Goal: Obtain resource: Obtain resource

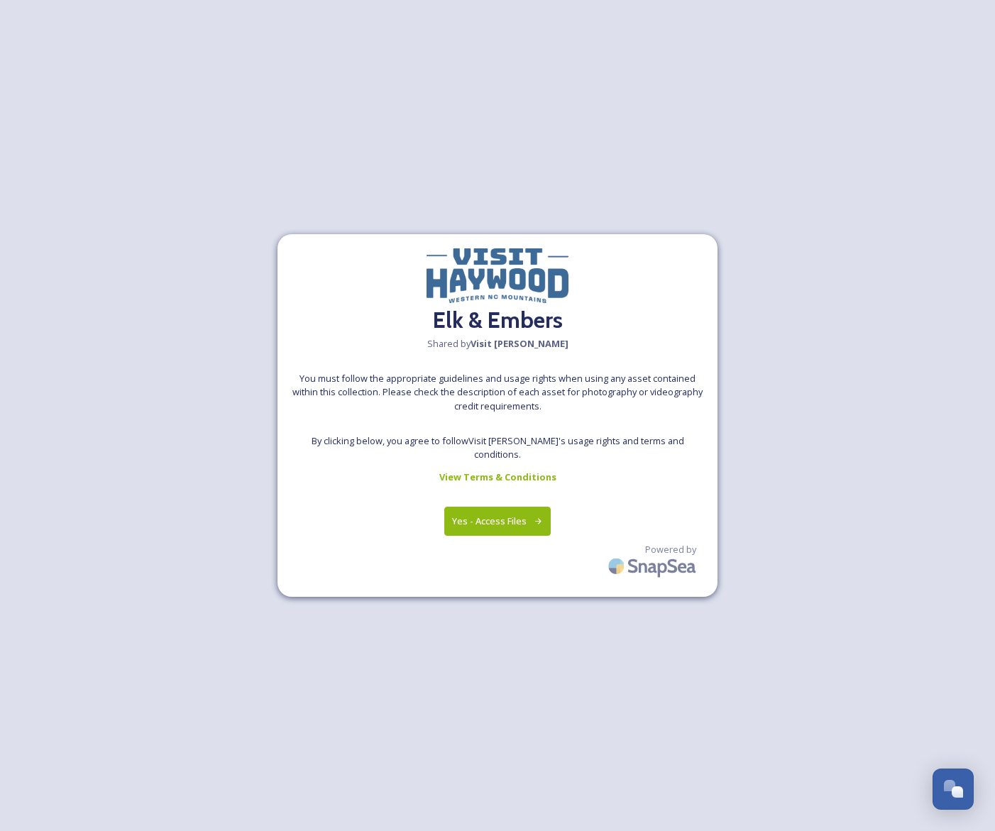
click at [485, 528] on button "Yes - Access Files" at bounding box center [497, 521] width 106 height 29
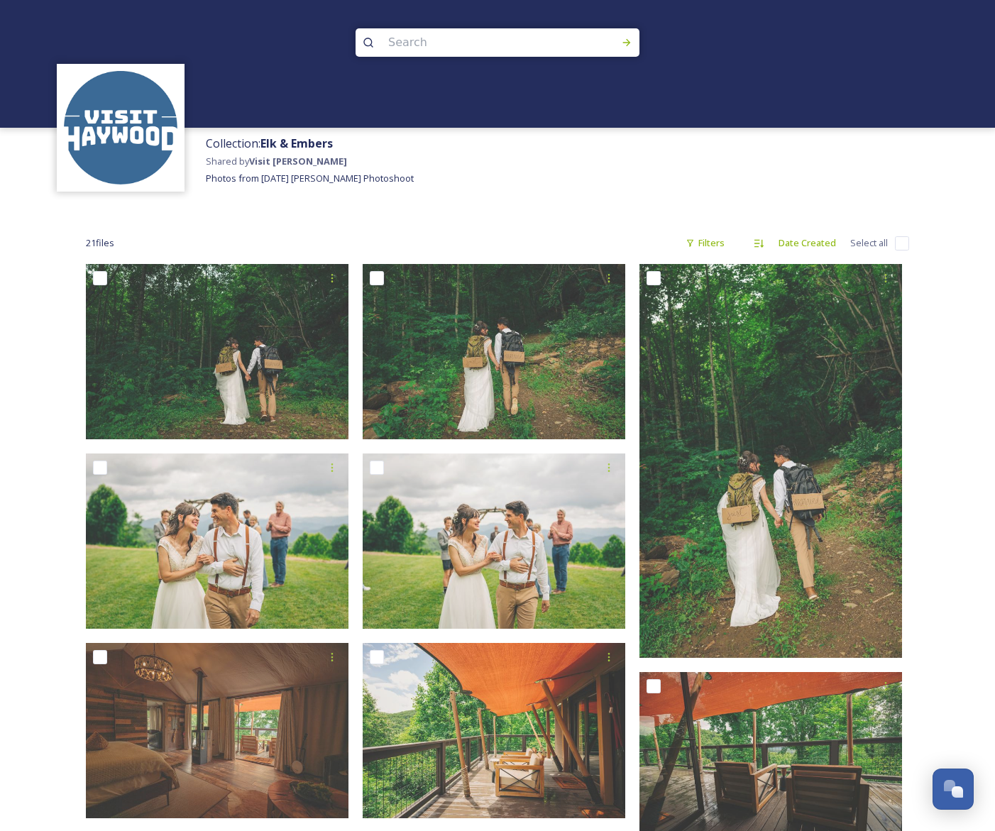
click at [900, 245] on input "checkbox" at bounding box center [902, 243] width 14 height 14
checkbox input "true"
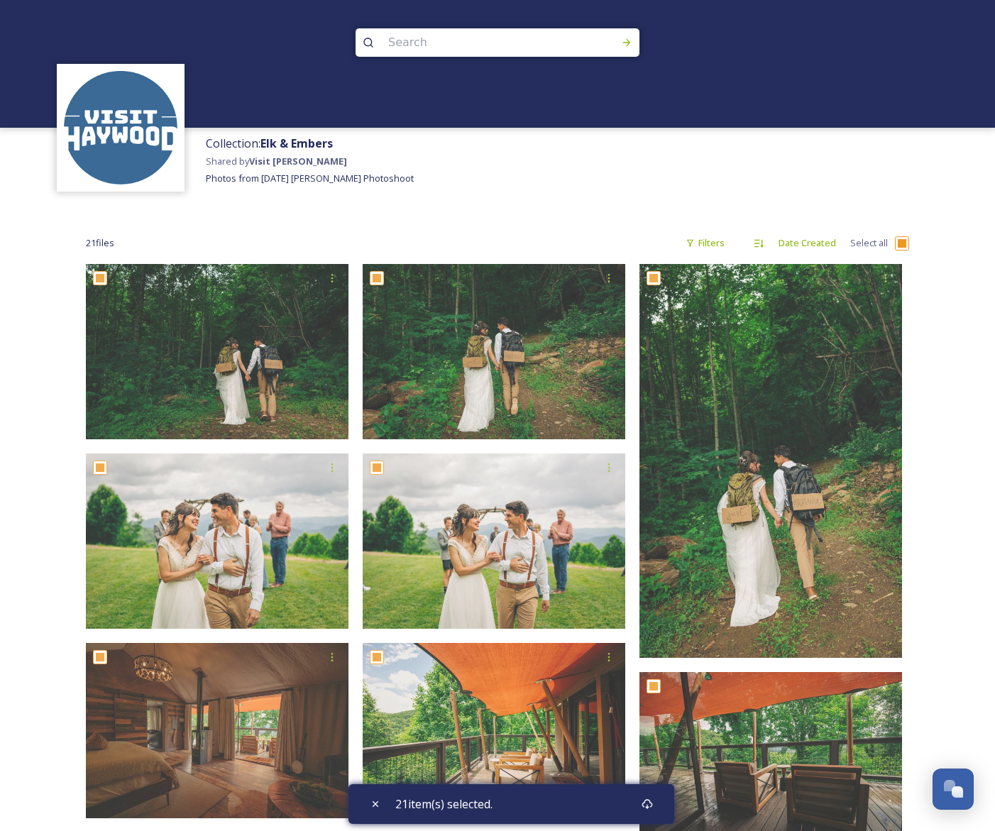
checkbox input "true"
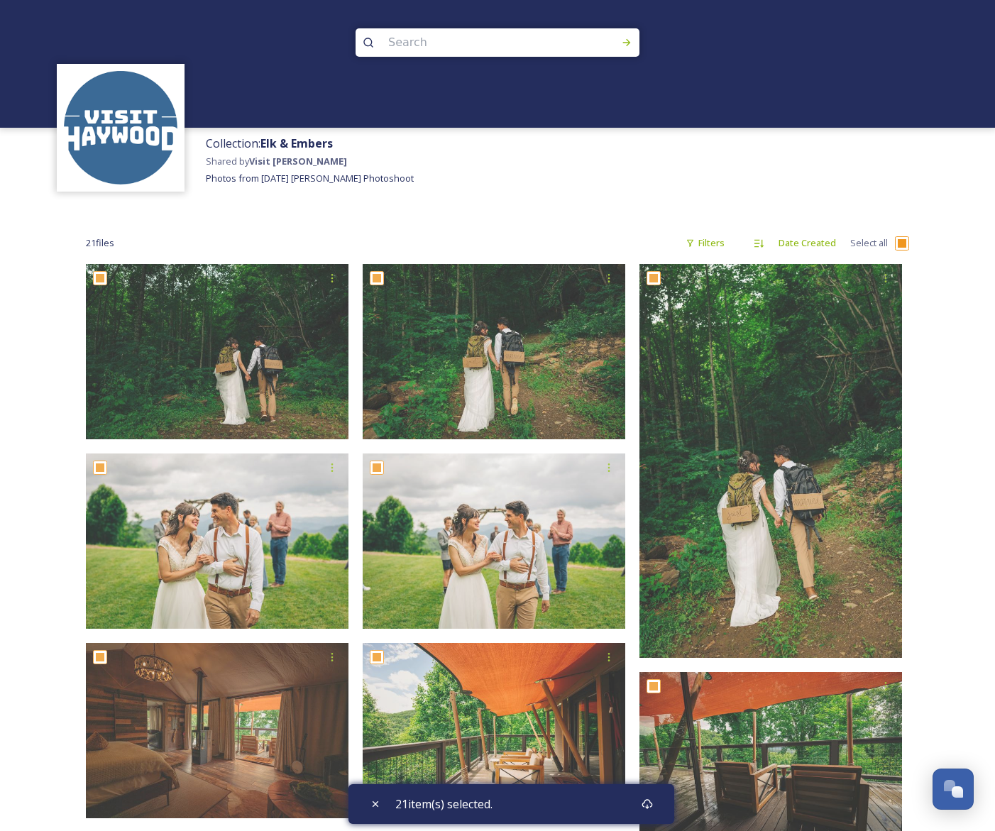
checkbox input "true"
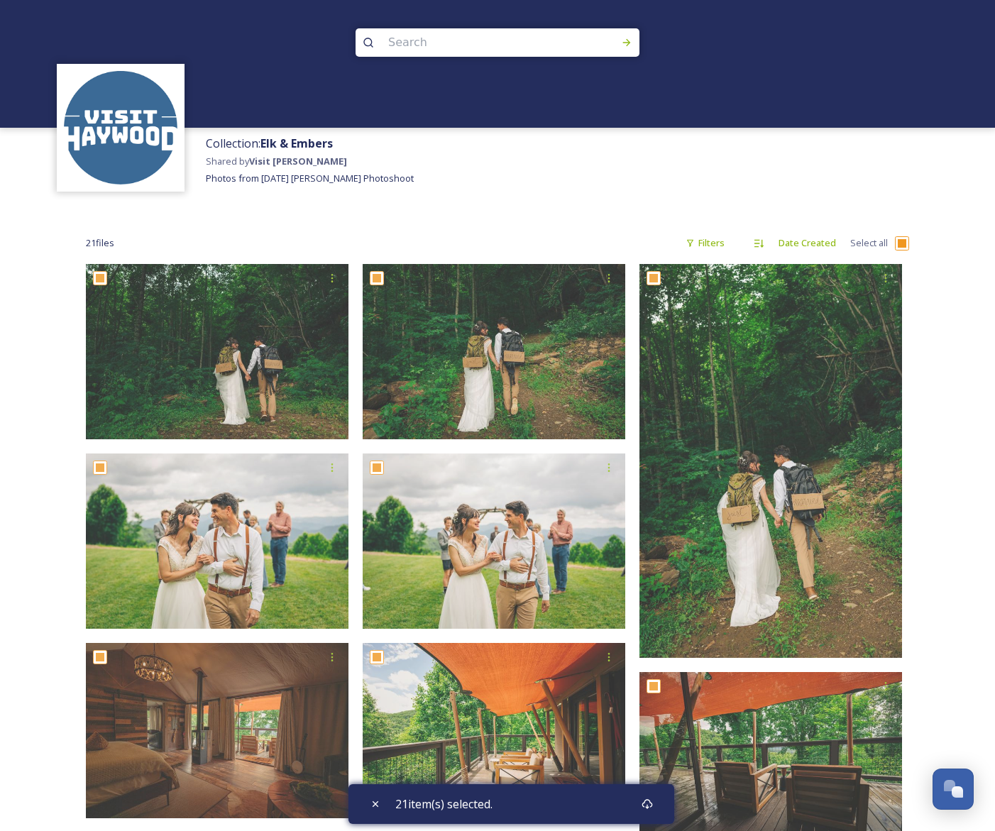
checkbox input "true"
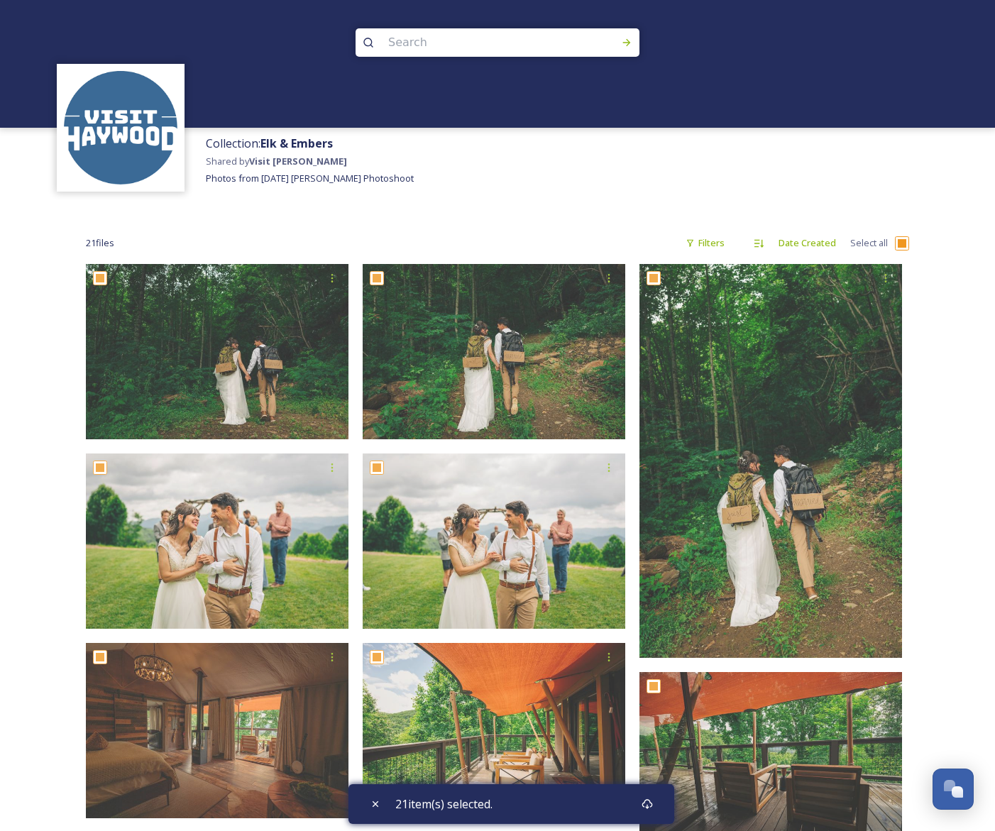
checkbox input "true"
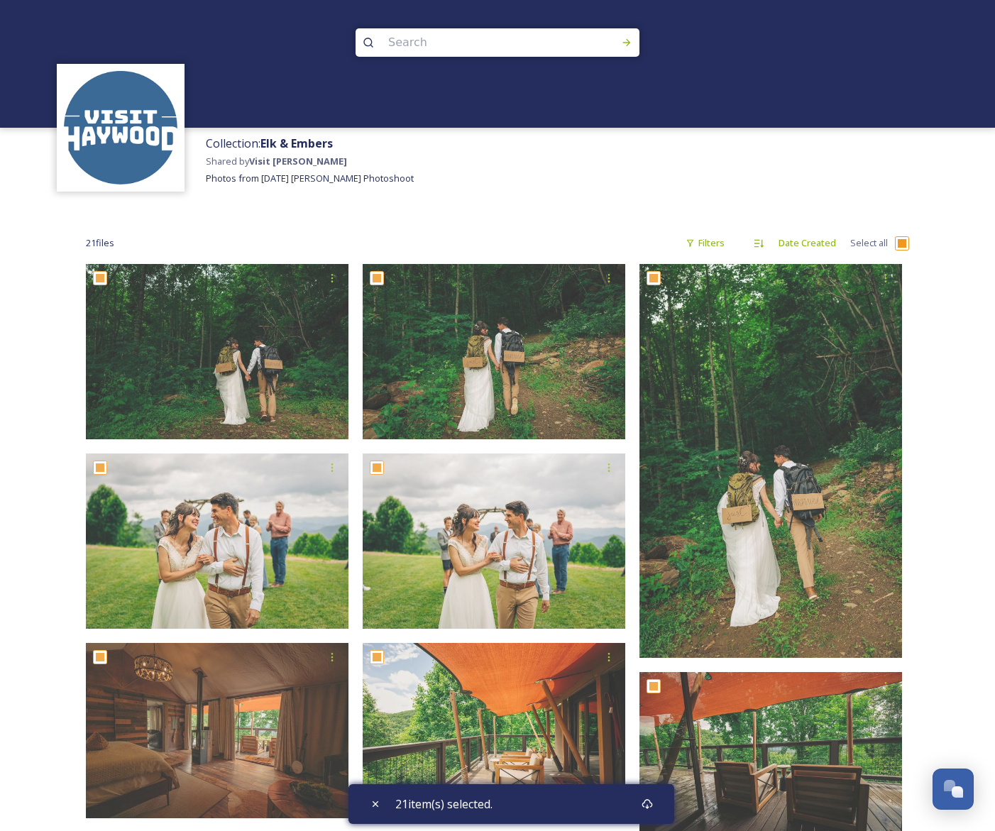
checkbox input "true"
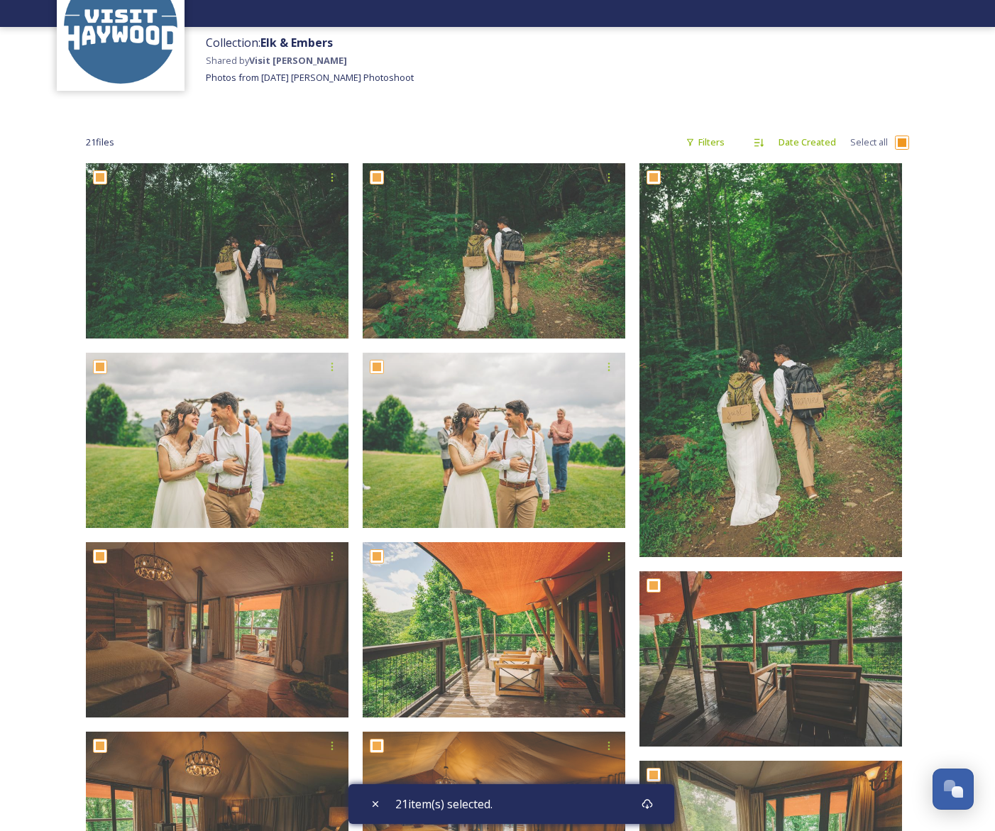
scroll to position [103, 0]
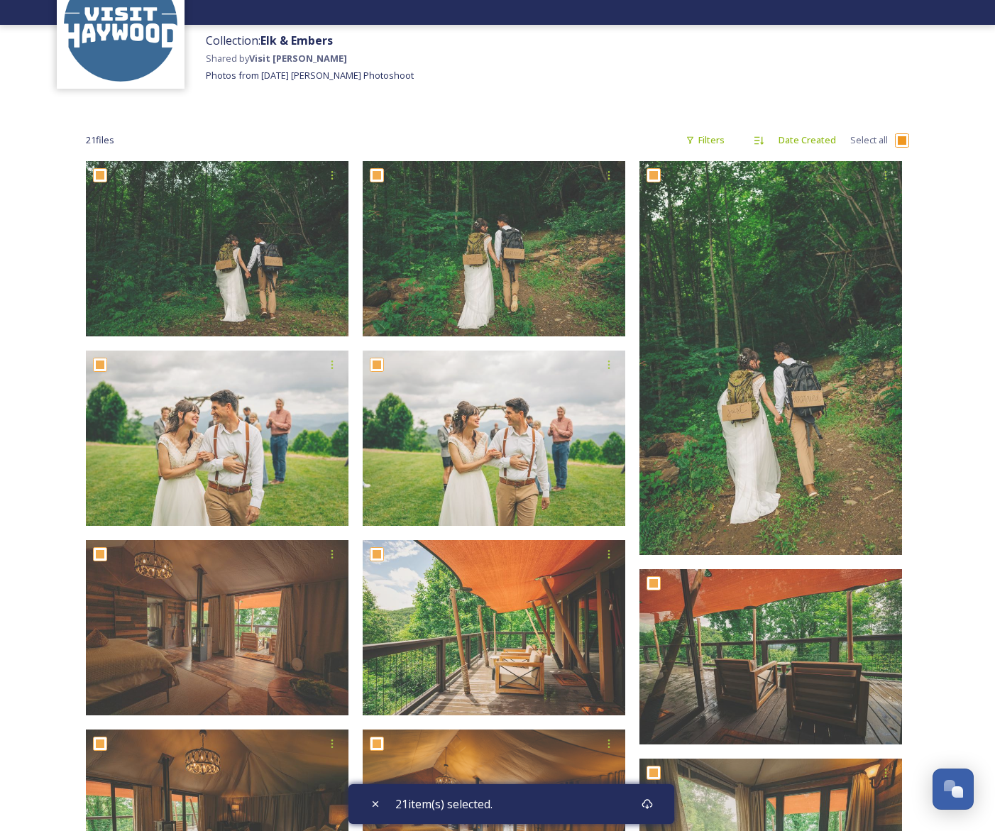
click at [626, 807] on div "21 item(s) selected." at bounding box center [511, 804] width 326 height 40
click at [653, 805] on icon at bounding box center [647, 804] width 11 height 10
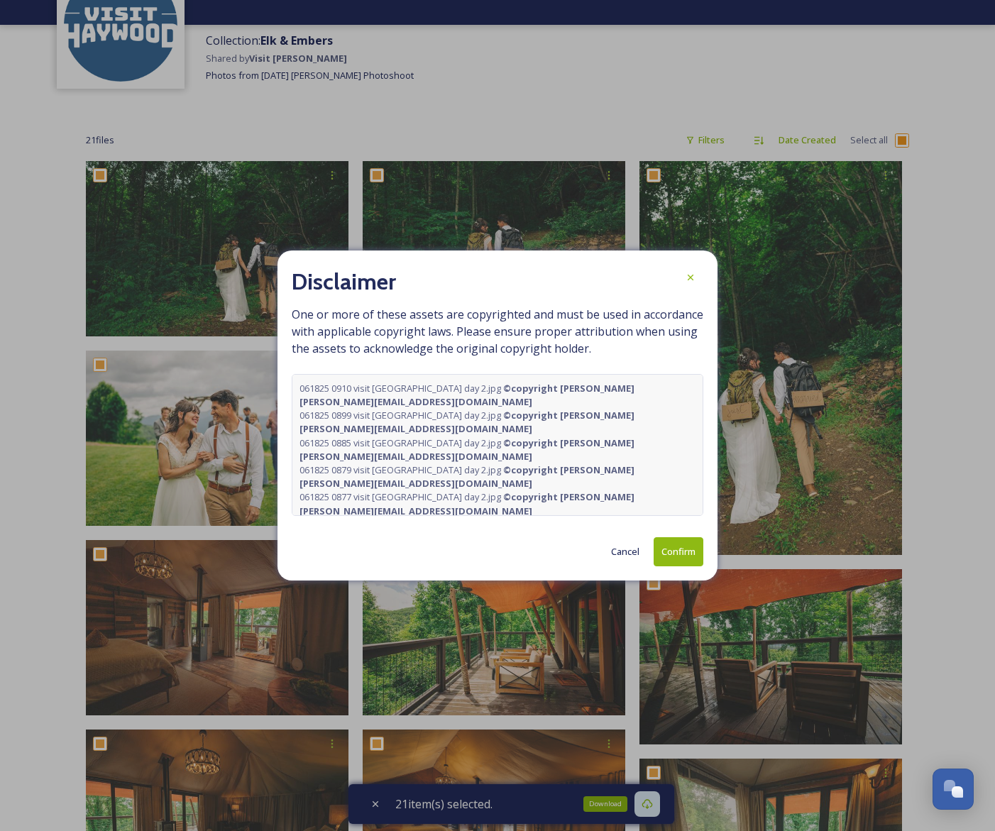
click at [674, 563] on button "Confirm" at bounding box center [679, 551] width 50 height 29
